Goal: Information Seeking & Learning: Learn about a topic

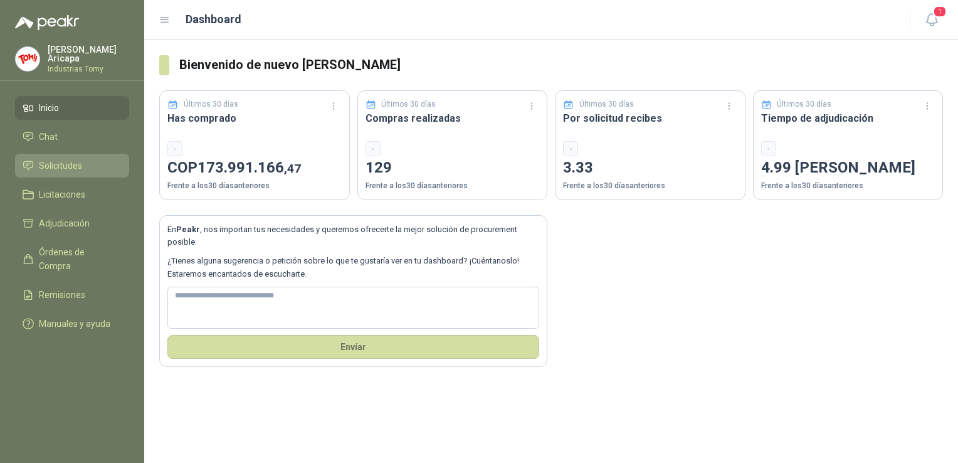
click at [70, 159] on span "Solicitudes" at bounding box center [60, 166] width 43 height 14
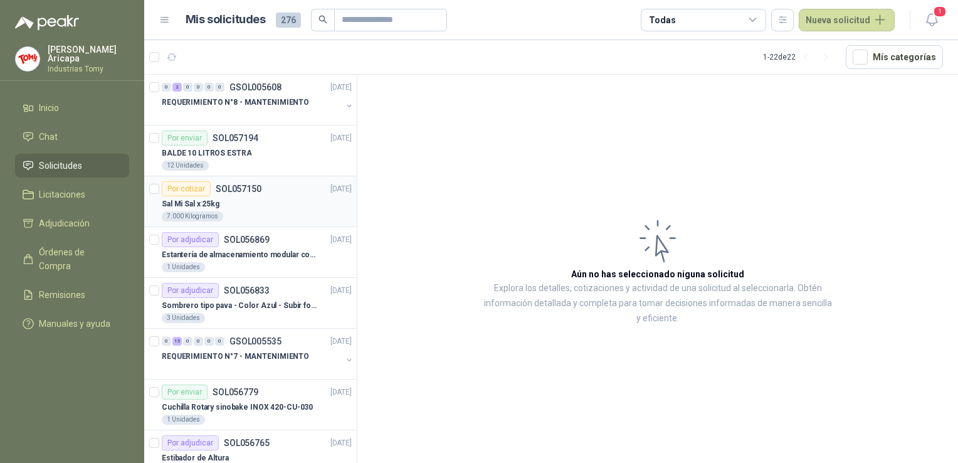
click at [282, 204] on div "Sal Mi Sal x 25kg" at bounding box center [257, 203] width 190 height 15
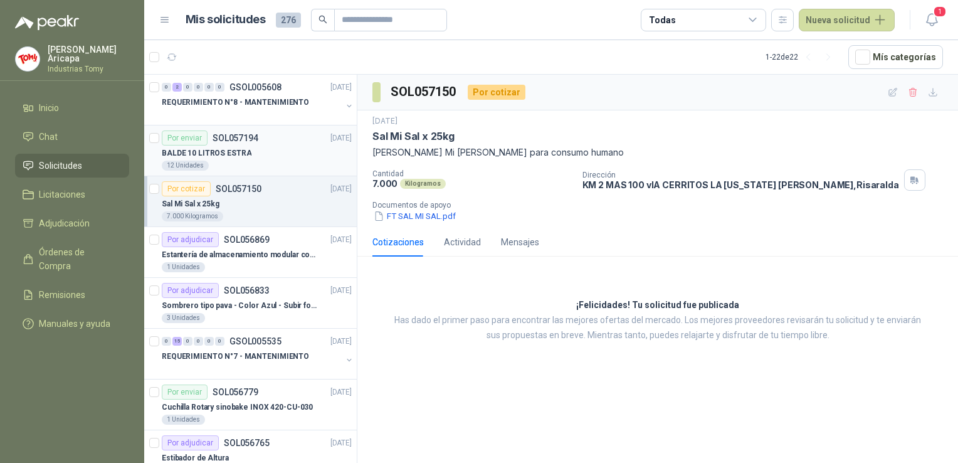
click at [273, 141] on div "Por enviar SOL057194 [DATE]" at bounding box center [257, 137] width 190 height 15
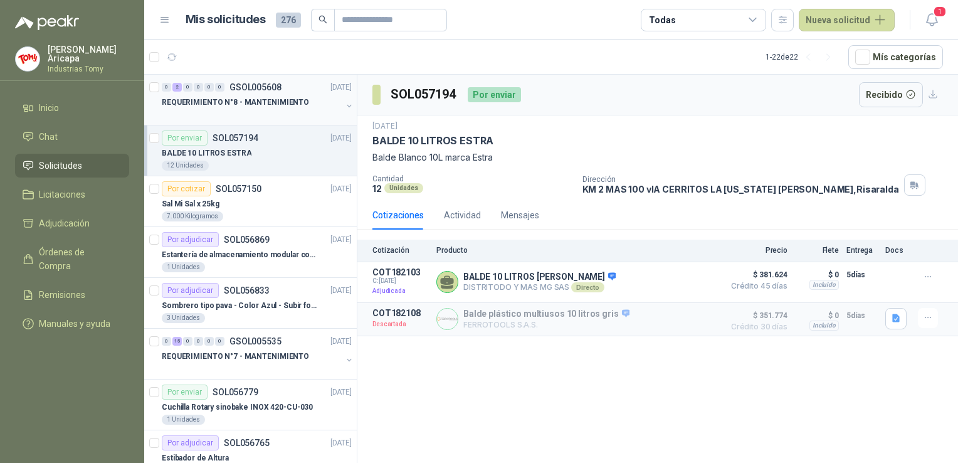
click at [268, 110] on div at bounding box center [252, 115] width 180 height 10
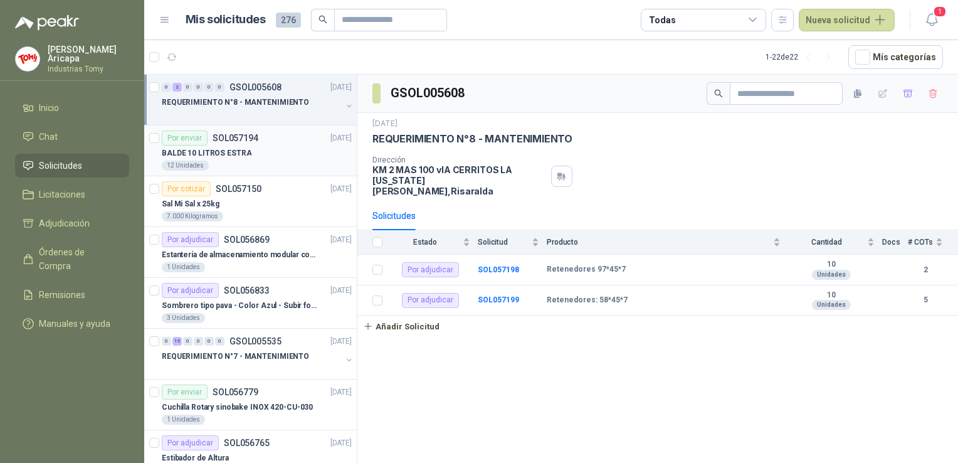
click at [273, 161] on div "12 Unidades" at bounding box center [257, 166] width 190 height 10
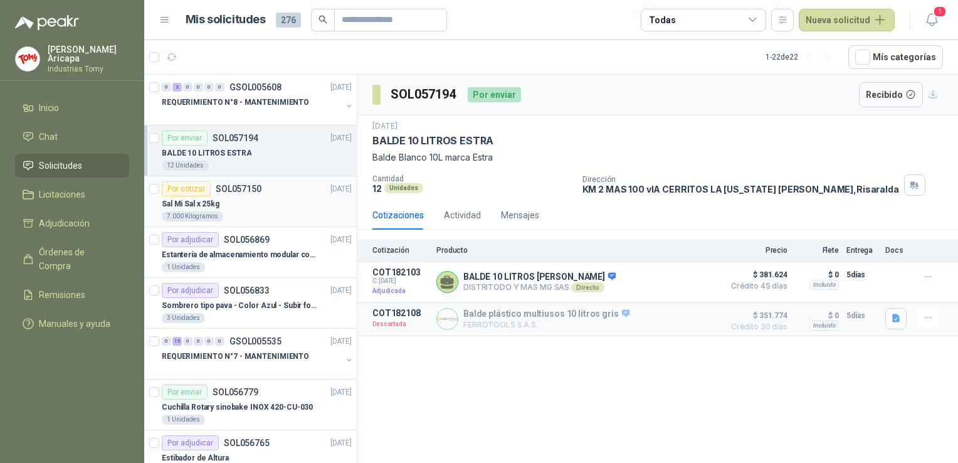
click at [256, 194] on div "Por cotizar SOL057150" at bounding box center [212, 188] width 100 height 15
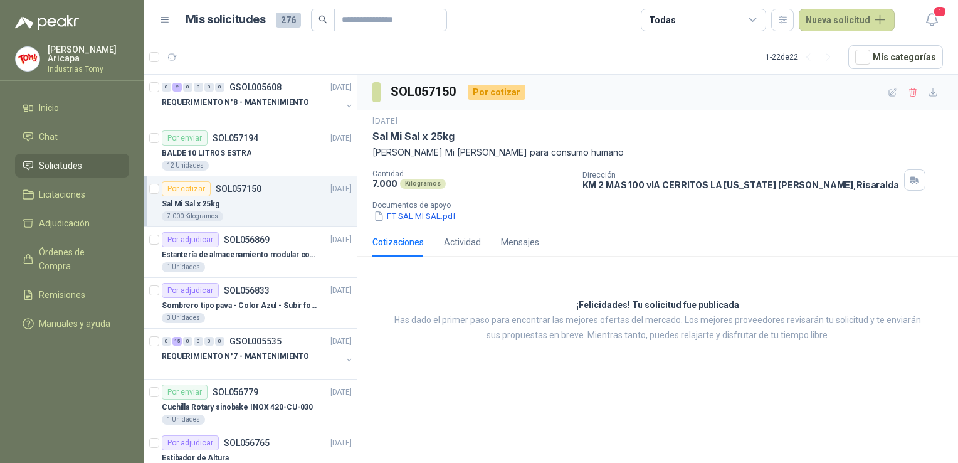
click at [507, 326] on p "Has dado el primer paso para encontrar las mejores ofertas del mercado. Los mej…" at bounding box center [658, 328] width 538 height 30
click at [707, 288] on div "¡Felicidades! Tu solicitud fue publicada Has dado el primer paso para encontrar…" at bounding box center [657, 321] width 601 height 108
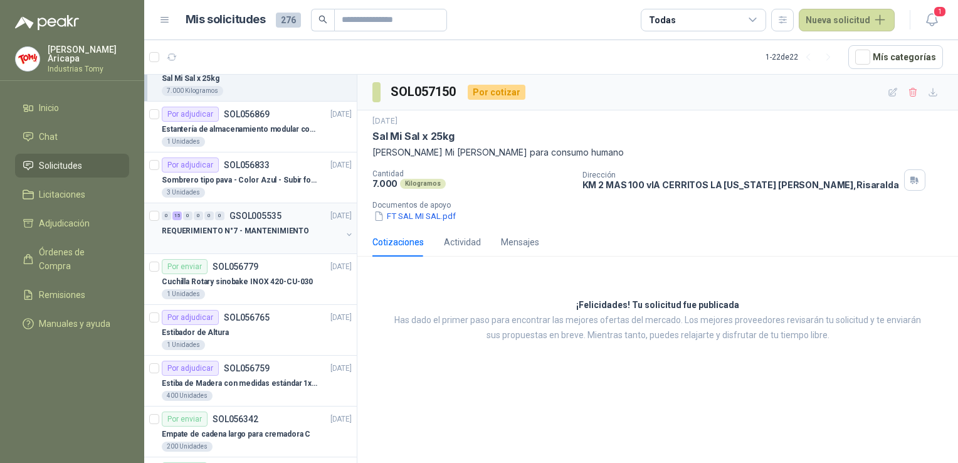
scroll to position [188, 0]
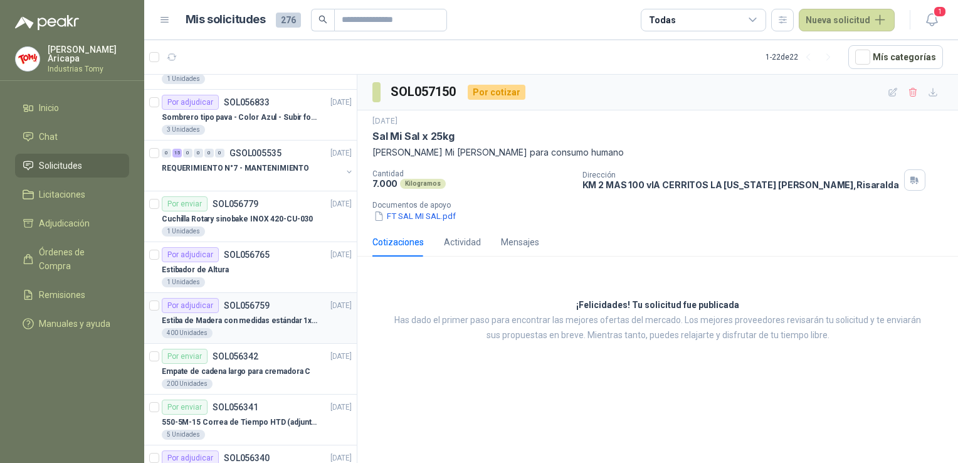
click at [243, 315] on p "Estiba de Madera con medidas estándar 1x120x15 de alto" at bounding box center [240, 321] width 156 height 12
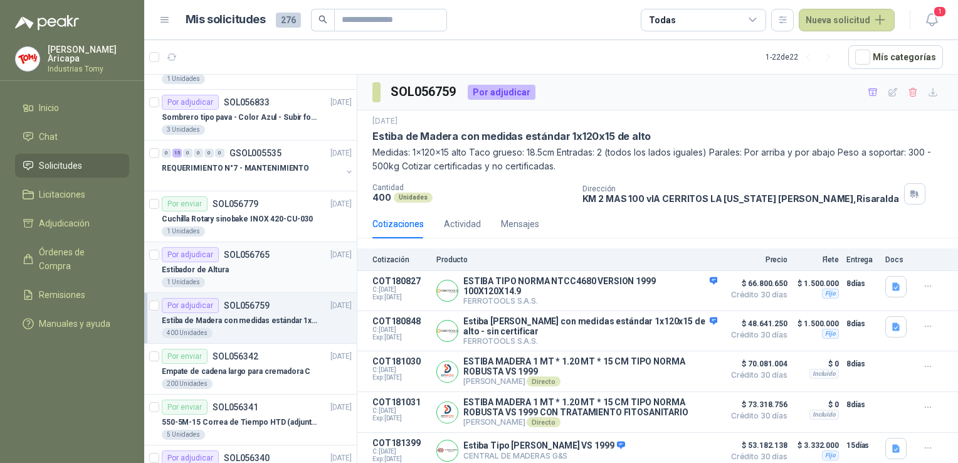
click at [234, 270] on div "Estibador de Altura" at bounding box center [257, 269] width 190 height 15
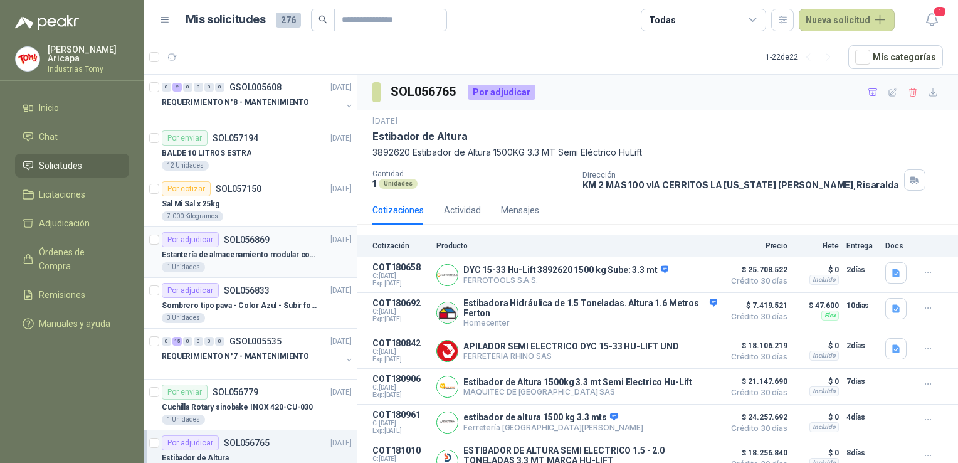
click at [244, 249] on p "Estantería de almacenamiento modular con organizadores abiertos" at bounding box center [240, 255] width 156 height 12
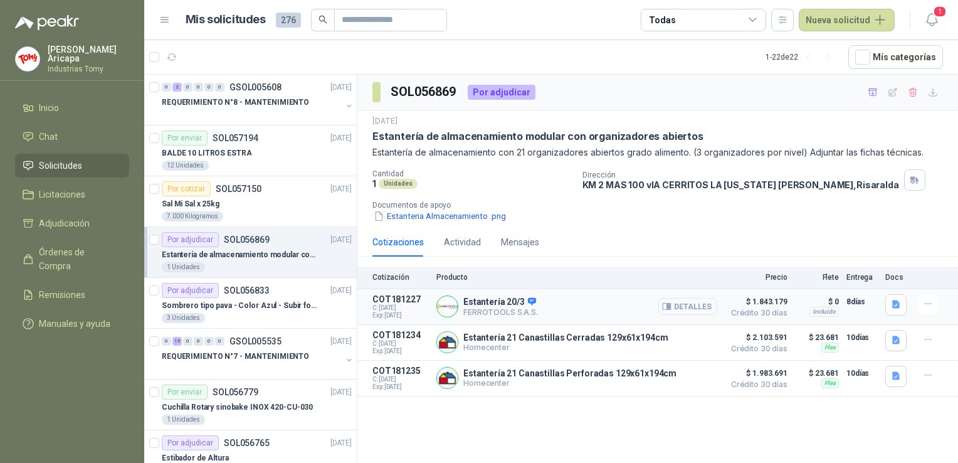
click at [682, 310] on button "Detalles" at bounding box center [687, 306] width 59 height 17
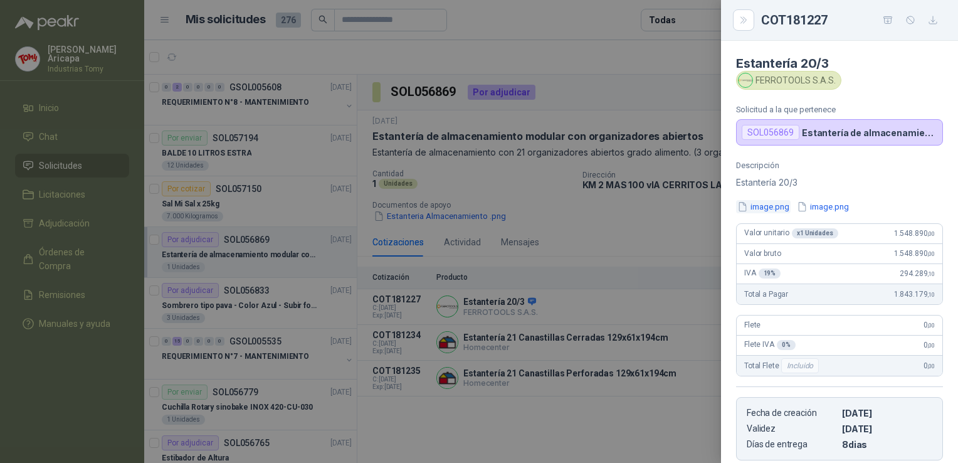
click at [754, 211] on button "image.png" at bounding box center [763, 206] width 55 height 13
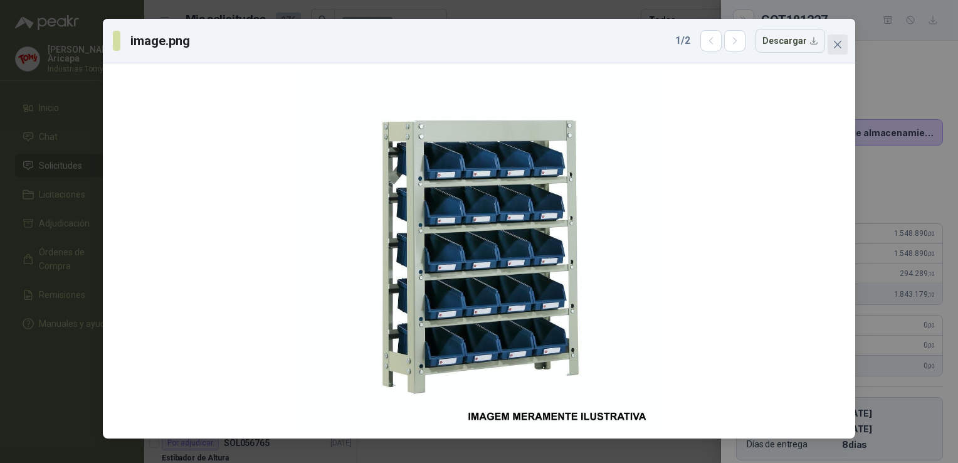
click at [833, 34] on button "Close" at bounding box center [838, 44] width 20 height 20
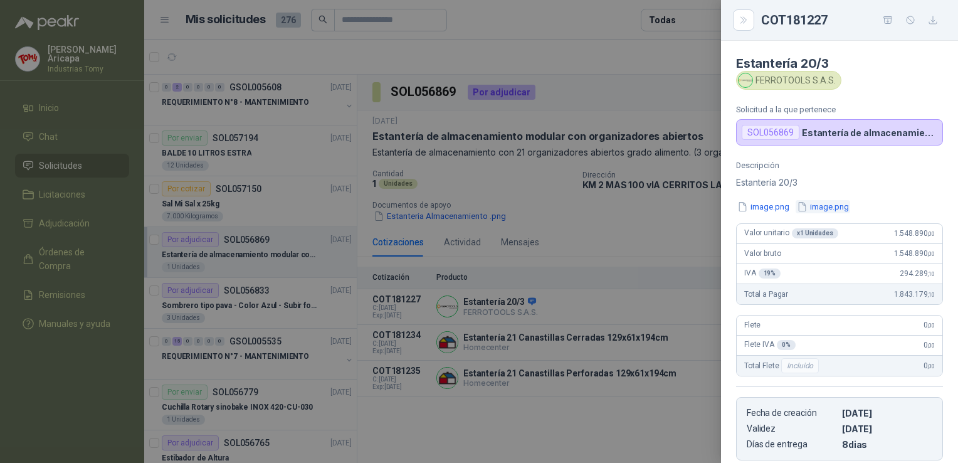
click at [842, 205] on button "image.png" at bounding box center [823, 206] width 55 height 13
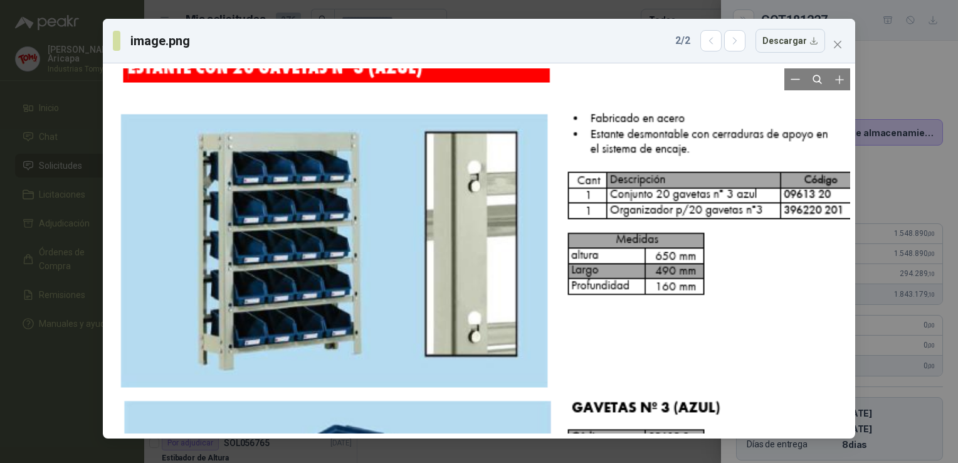
drag, startPoint x: 463, startPoint y: 177, endPoint x: 507, endPoint y: 247, distance: 82.5
click at [507, 247] on div at bounding box center [487, 287] width 821 height 657
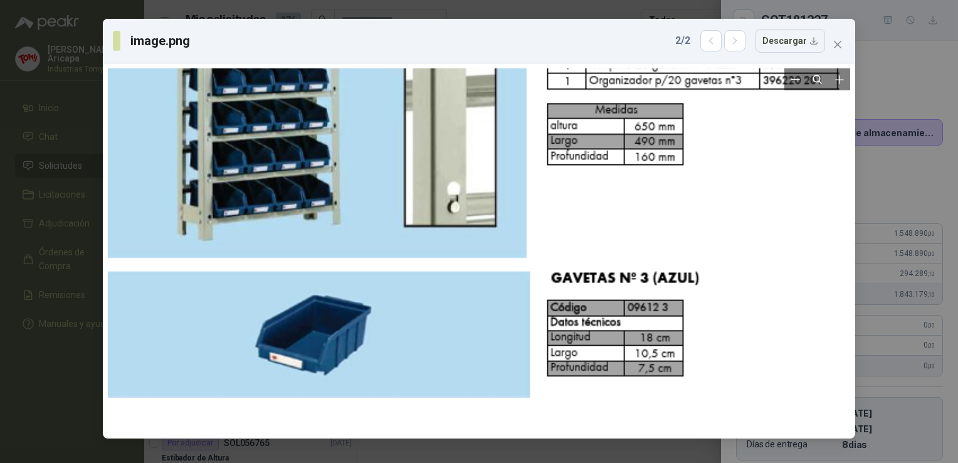
drag, startPoint x: 542, startPoint y: 330, endPoint x: 531, endPoint y: 220, distance: 110.3
click at [531, 220] on div at bounding box center [466, 157] width 821 height 657
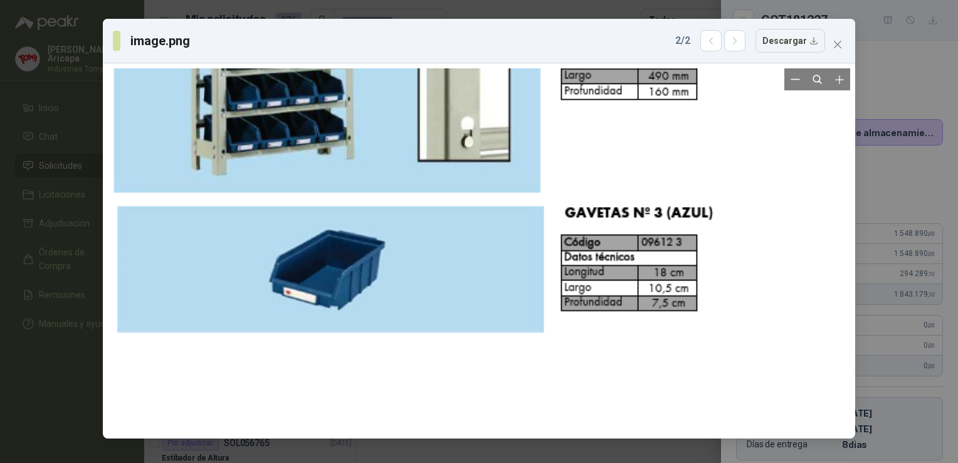
drag, startPoint x: 556, startPoint y: 227, endPoint x: 573, endPoint y: 158, distance: 71.0
click at [571, 160] on div at bounding box center [480, 92] width 821 height 657
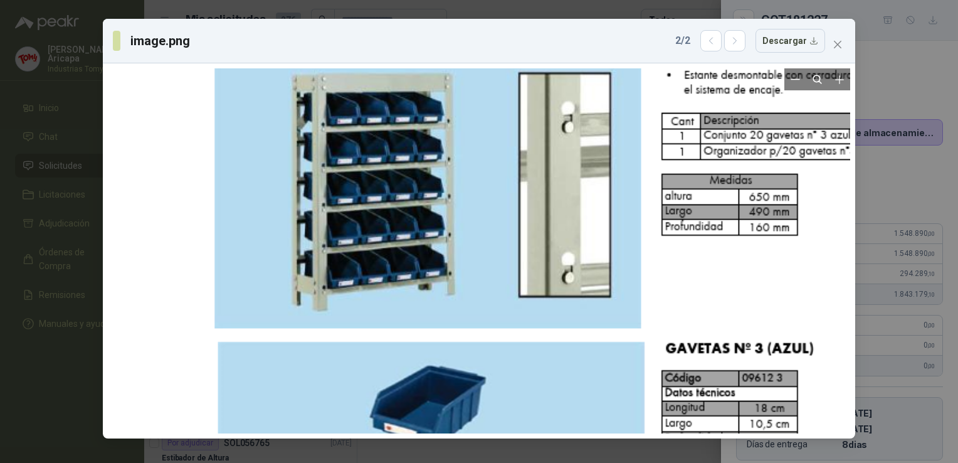
drag, startPoint x: 579, startPoint y: 152, endPoint x: 660, endPoint y: 275, distance: 147.1
click at [660, 275] on div at bounding box center [581, 227] width 821 height 657
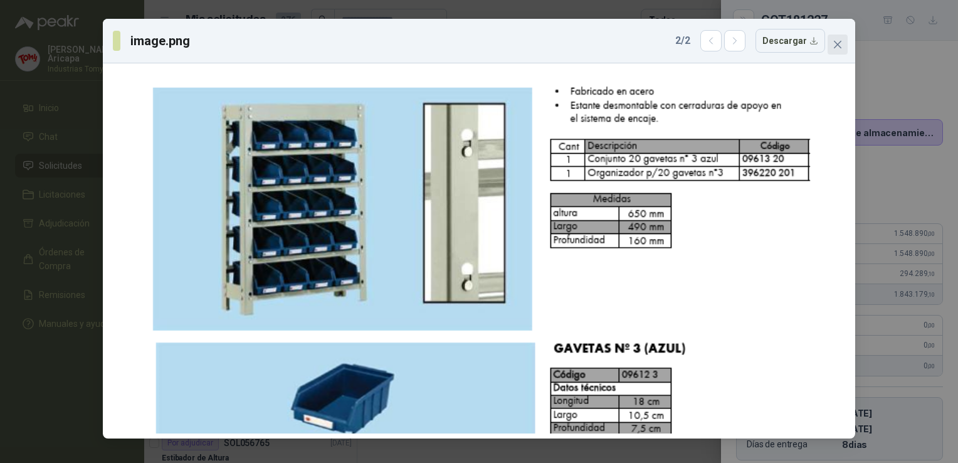
click at [834, 37] on button "Close" at bounding box center [838, 44] width 20 height 20
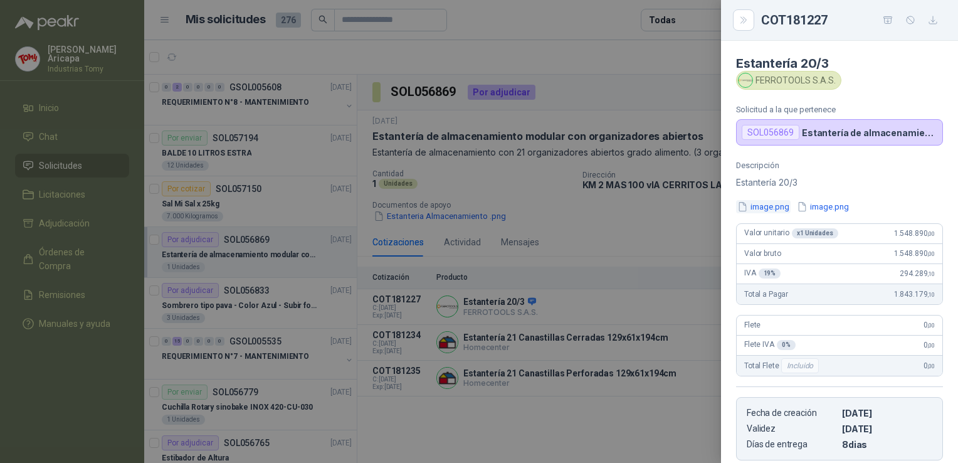
click at [768, 207] on button "image.png" at bounding box center [763, 206] width 55 height 13
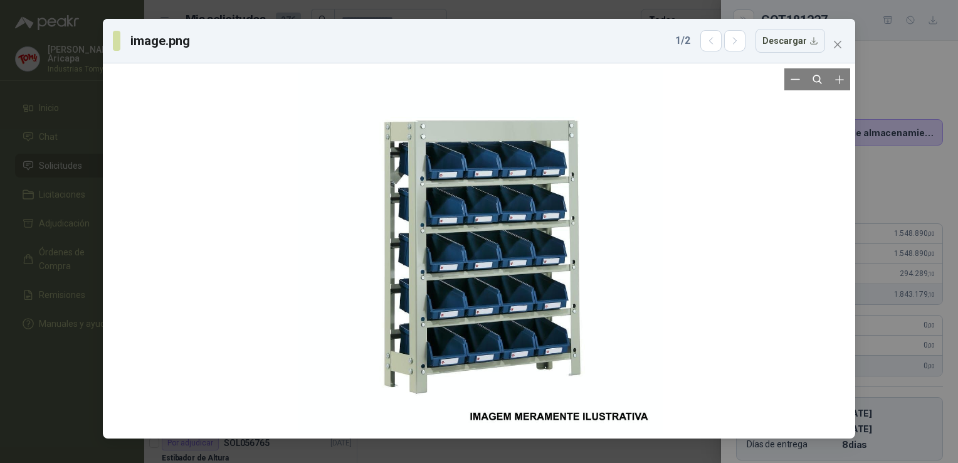
click at [491, 240] on div at bounding box center [480, 250] width 365 height 365
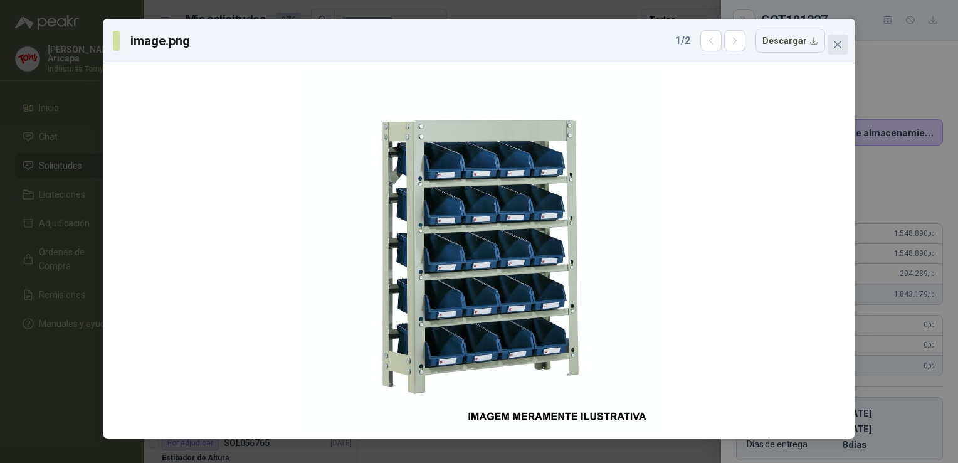
click at [830, 49] on span "Close" at bounding box center [838, 45] width 20 height 10
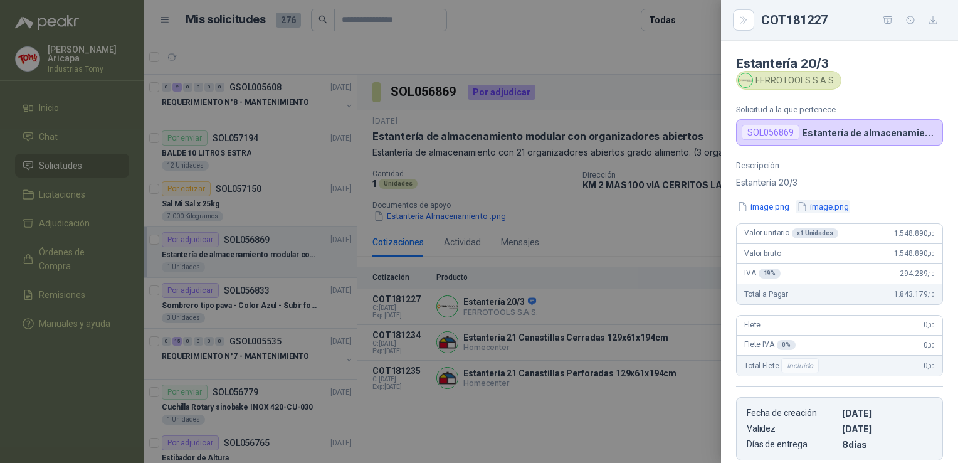
click at [827, 208] on button "image.png" at bounding box center [823, 206] width 55 height 13
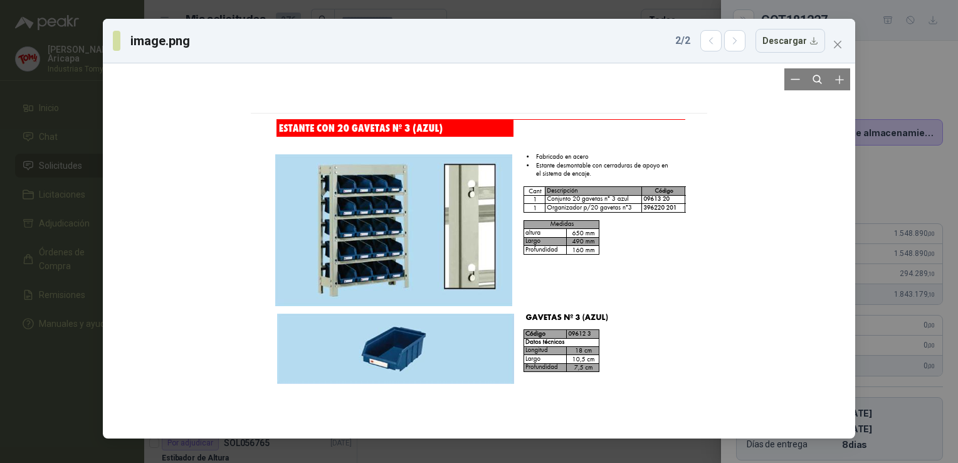
click at [519, 265] on div at bounding box center [479, 250] width 457 height 365
click at [441, 266] on div at bounding box center [479, 250] width 457 height 365
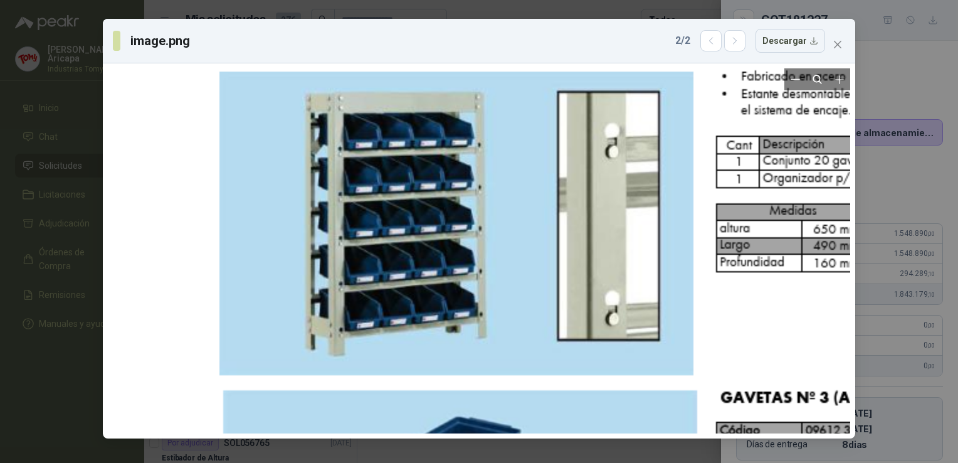
drag, startPoint x: 375, startPoint y: 233, endPoint x: 619, endPoint y: 261, distance: 245.6
click at [618, 261] on div at bounding box center [627, 263] width 913 height 730
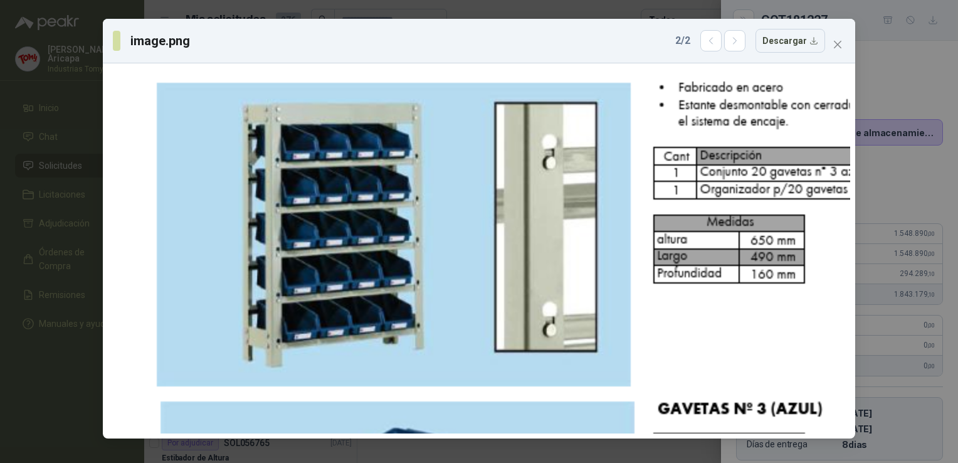
click at [840, 55] on div "image.png 2 / 2 Descargar" at bounding box center [479, 41] width 753 height 45
click at [840, 46] on icon "close" at bounding box center [838, 45] width 8 height 8
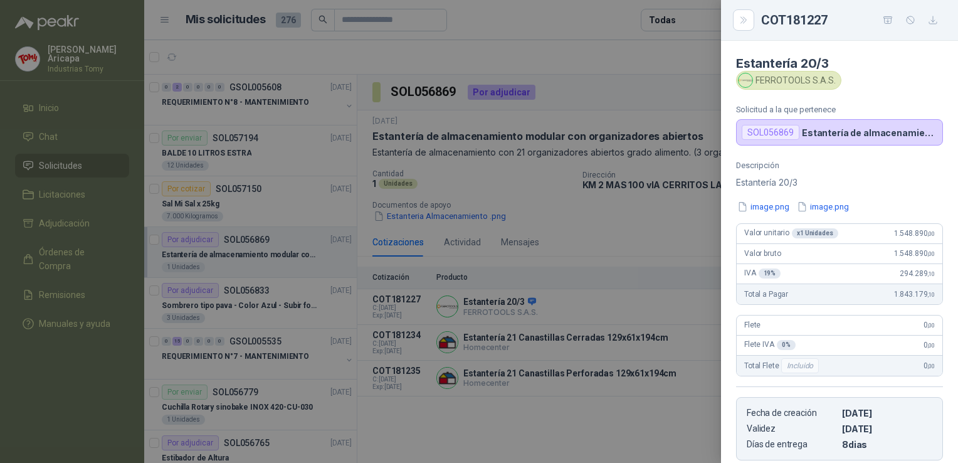
click at [668, 199] on div at bounding box center [479, 231] width 958 height 463
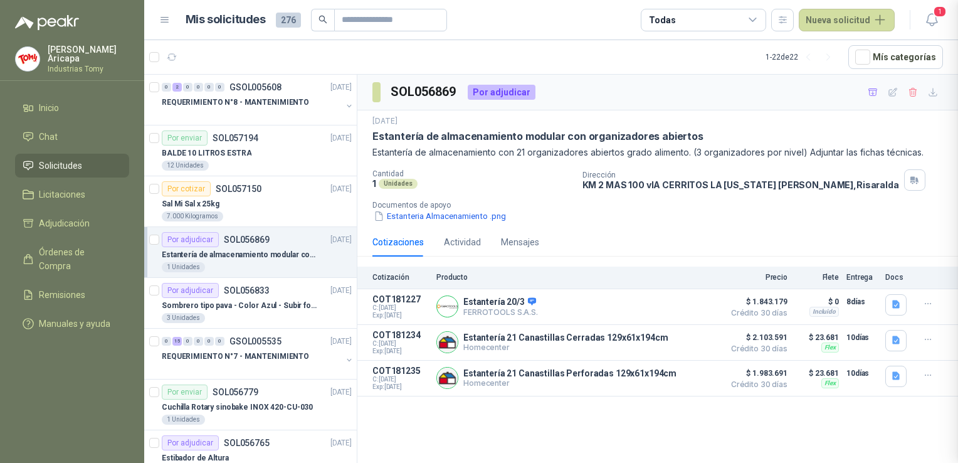
scroll to position [174, 0]
click at [702, 342] on button "Detalles" at bounding box center [687, 342] width 59 height 17
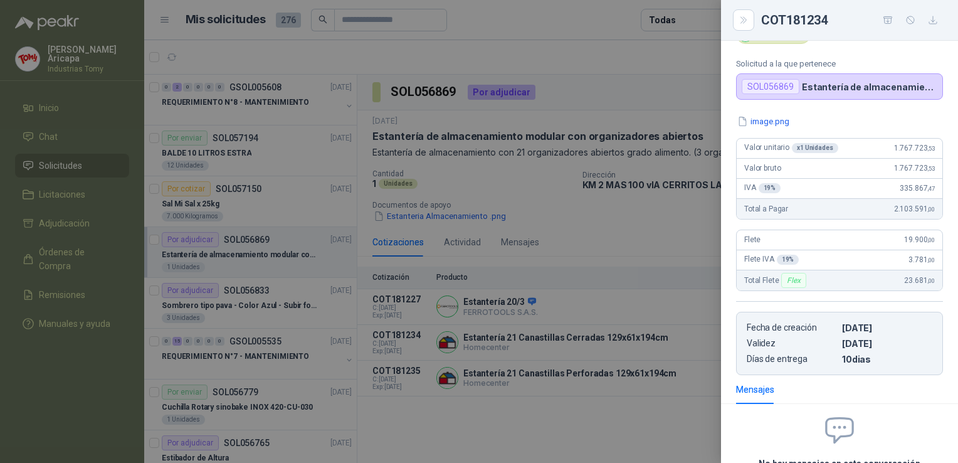
scroll to position [0, 0]
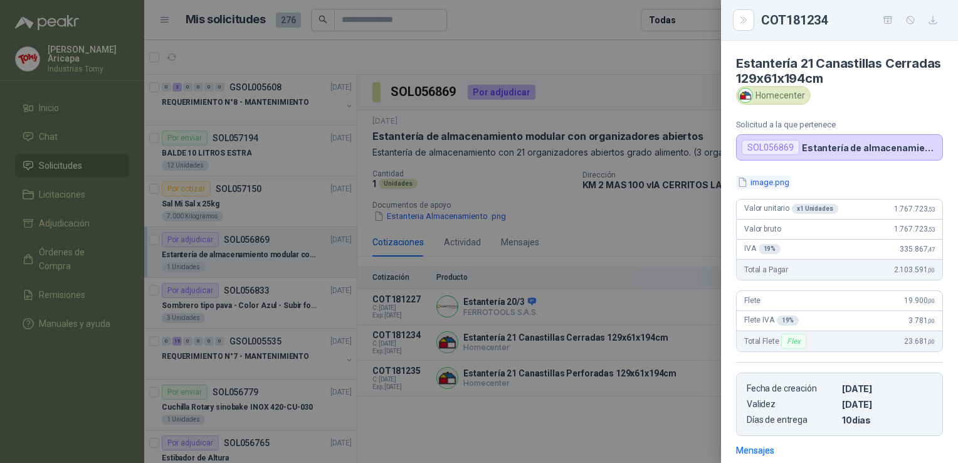
click at [760, 184] on button "image.png" at bounding box center [763, 182] width 55 height 13
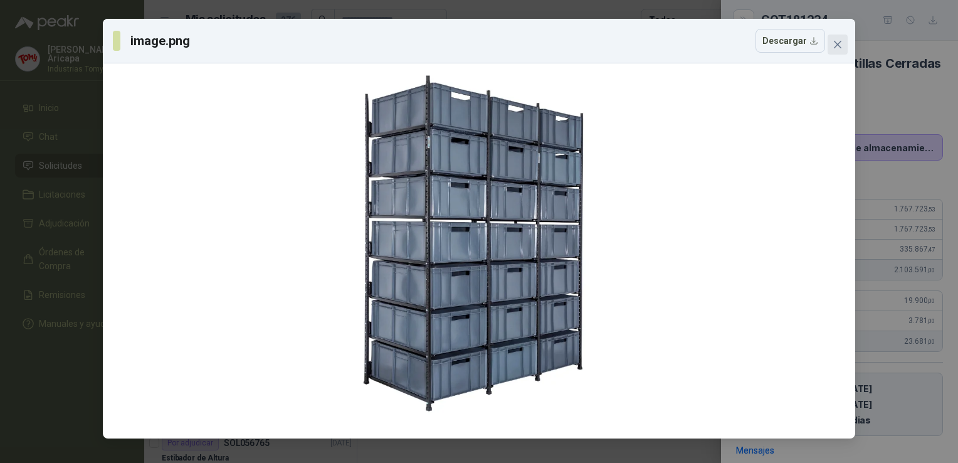
click at [840, 37] on button "Close" at bounding box center [838, 44] width 20 height 20
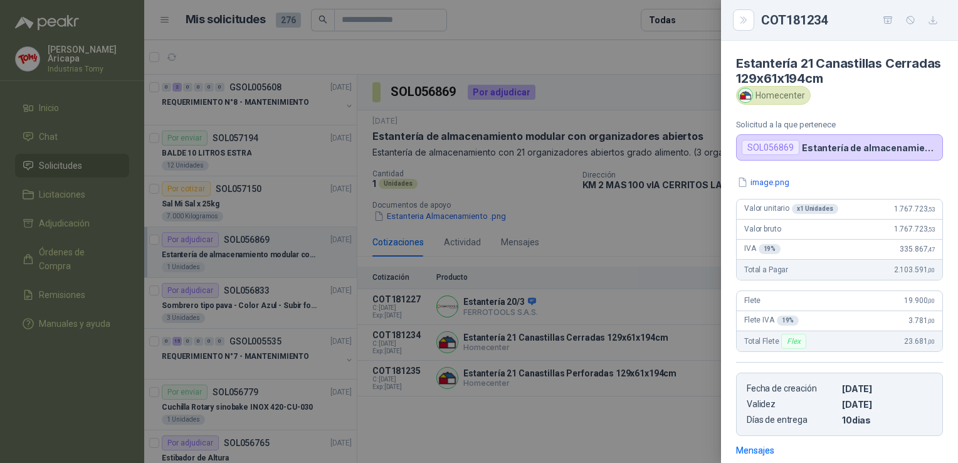
click at [694, 234] on div at bounding box center [479, 231] width 958 height 463
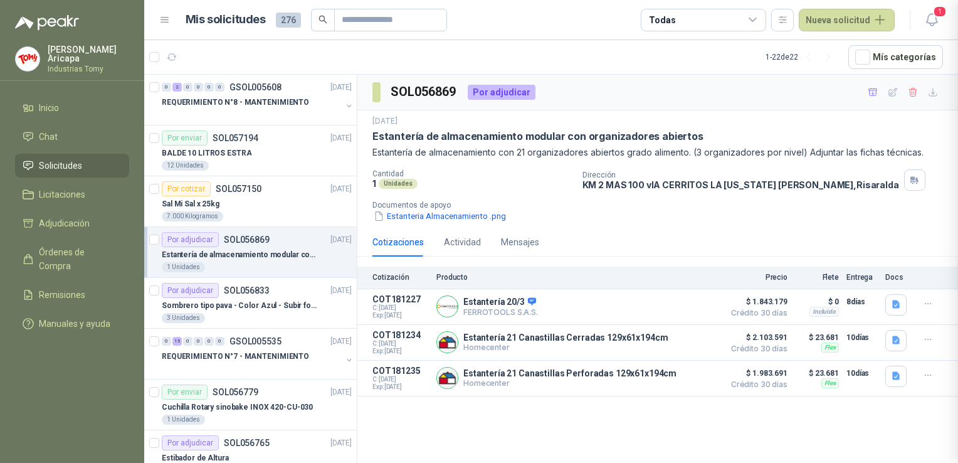
scroll to position [179, 0]
click at [602, 386] on p "Homecenter" at bounding box center [569, 382] width 213 height 9
click at [690, 375] on button "Detalles" at bounding box center [687, 377] width 59 height 17
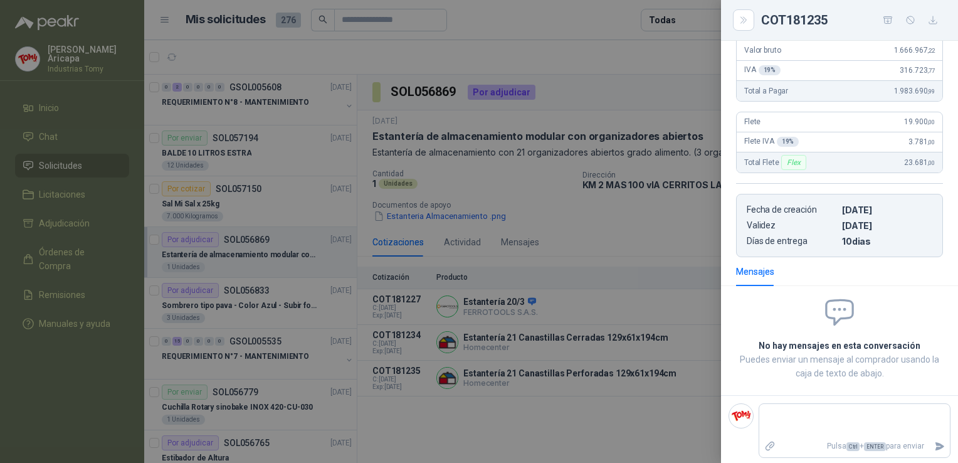
scroll to position [0, 0]
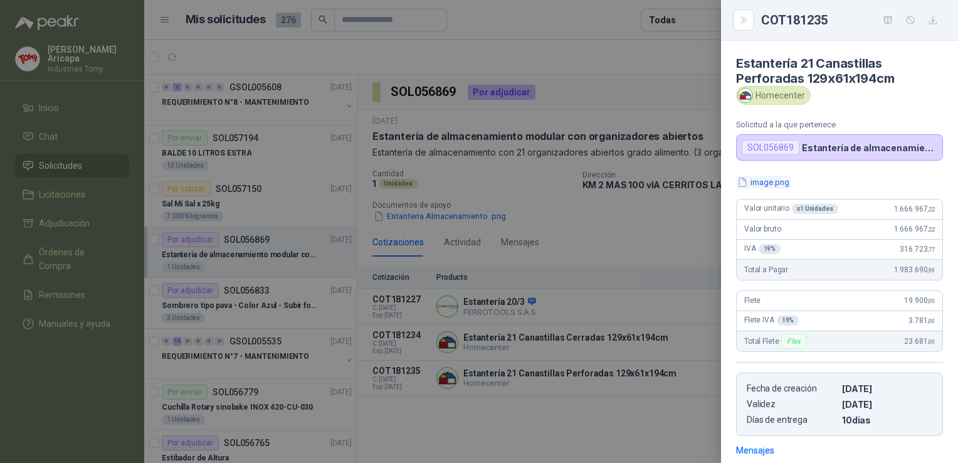
click at [773, 178] on button "image.png" at bounding box center [763, 182] width 55 height 13
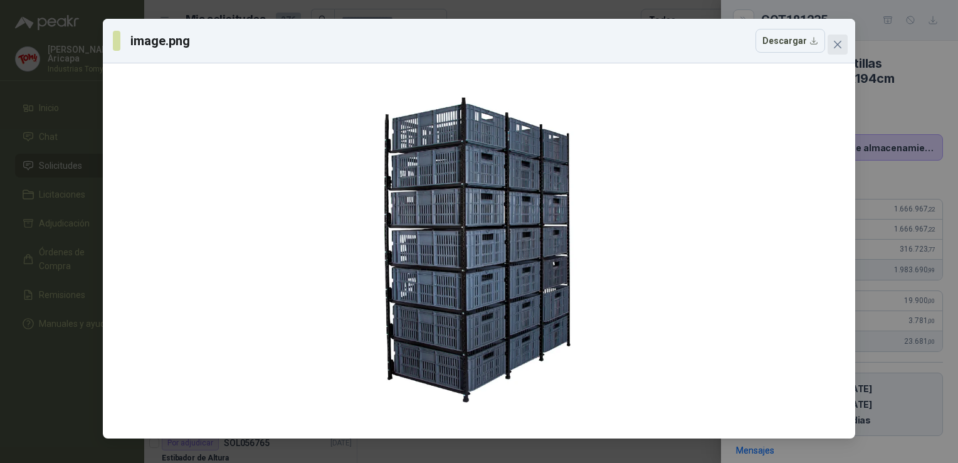
click at [834, 47] on icon "close" at bounding box center [838, 45] width 8 height 8
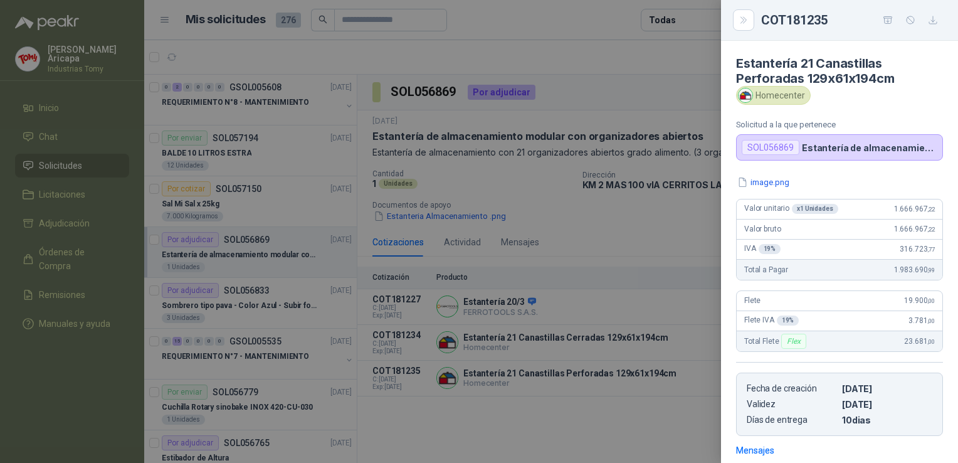
click at [546, 330] on div at bounding box center [479, 231] width 958 height 463
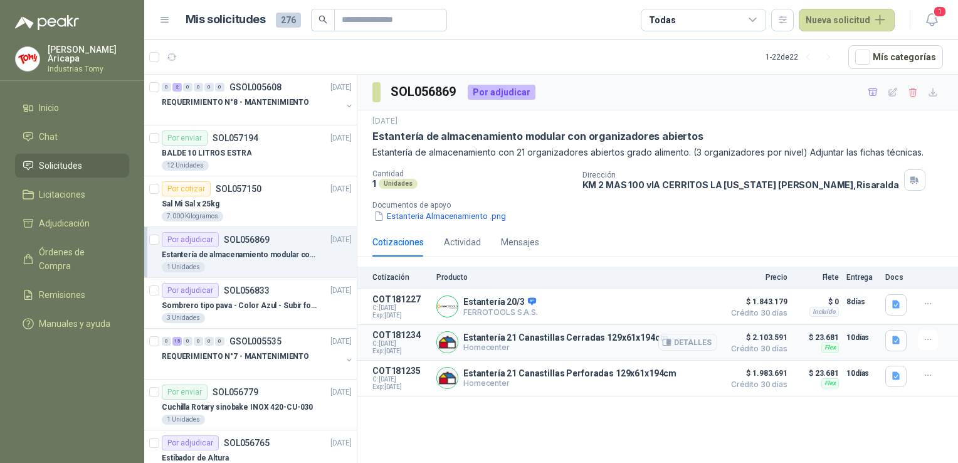
click at [603, 334] on p "Estantería 21 Canastillas Cerradas 129x61x194cm" at bounding box center [565, 337] width 204 height 10
click at [699, 341] on button "Detalles" at bounding box center [687, 342] width 59 height 17
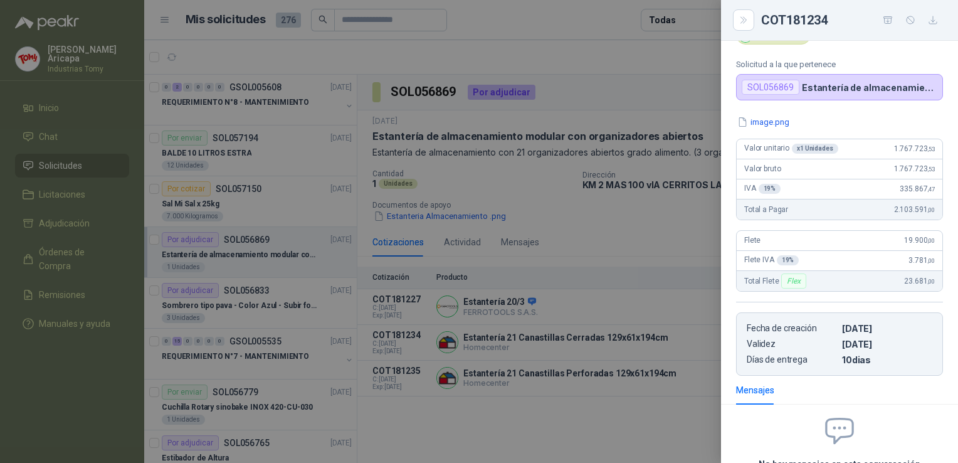
scroll to position [0, 0]
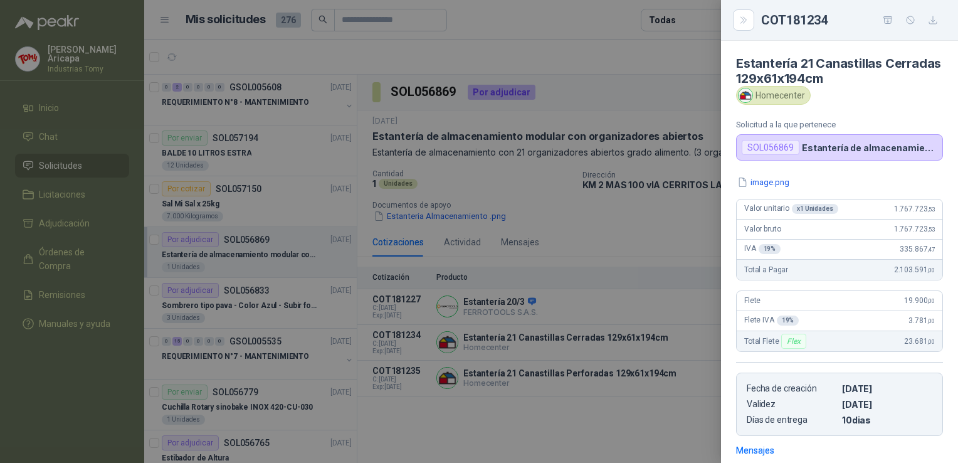
click at [771, 186] on button "image.png" at bounding box center [763, 182] width 55 height 13
